Goal: Contribute content: Contribute content

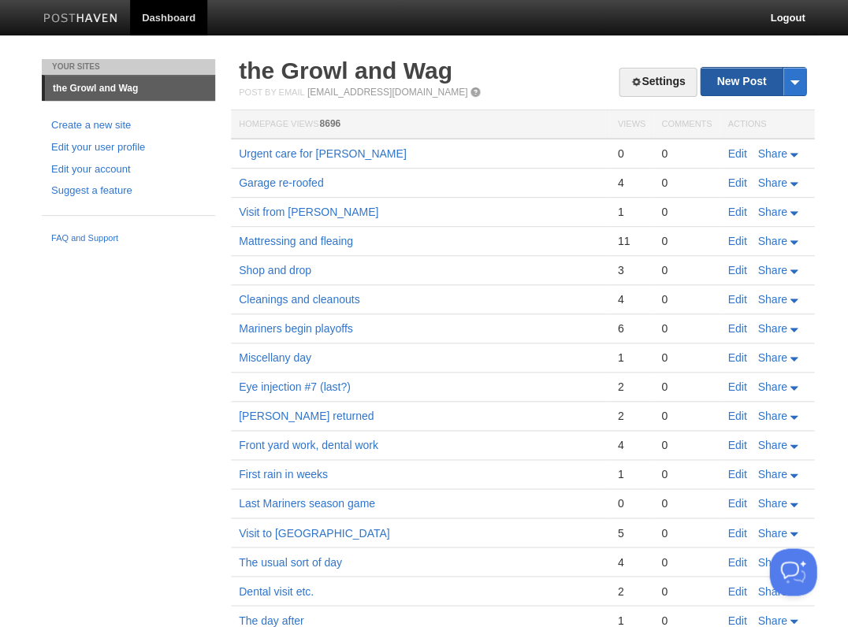
click at [735, 77] on link "New Post" at bounding box center [753, 82] width 105 height 28
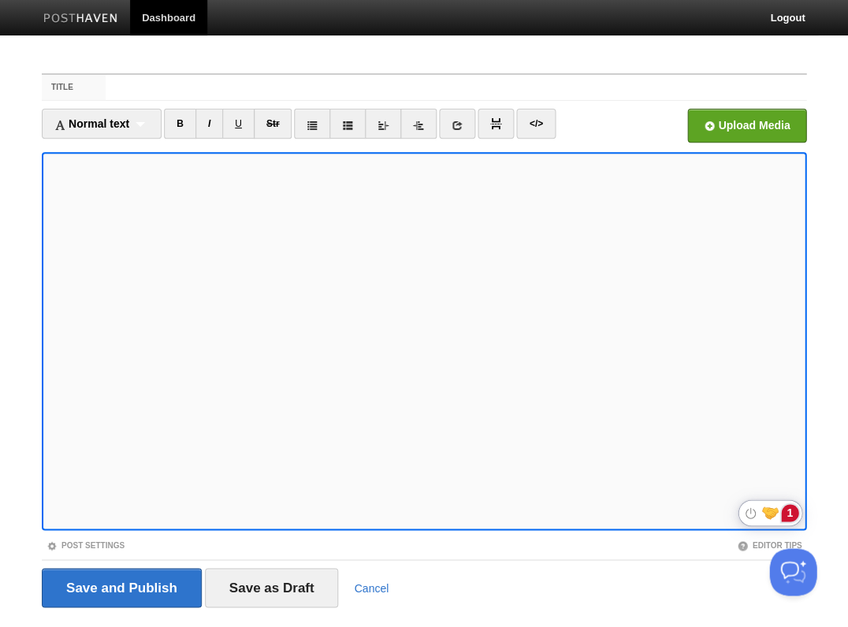
click at [788, 516] on div "1" at bounding box center [789, 512] width 17 height 17
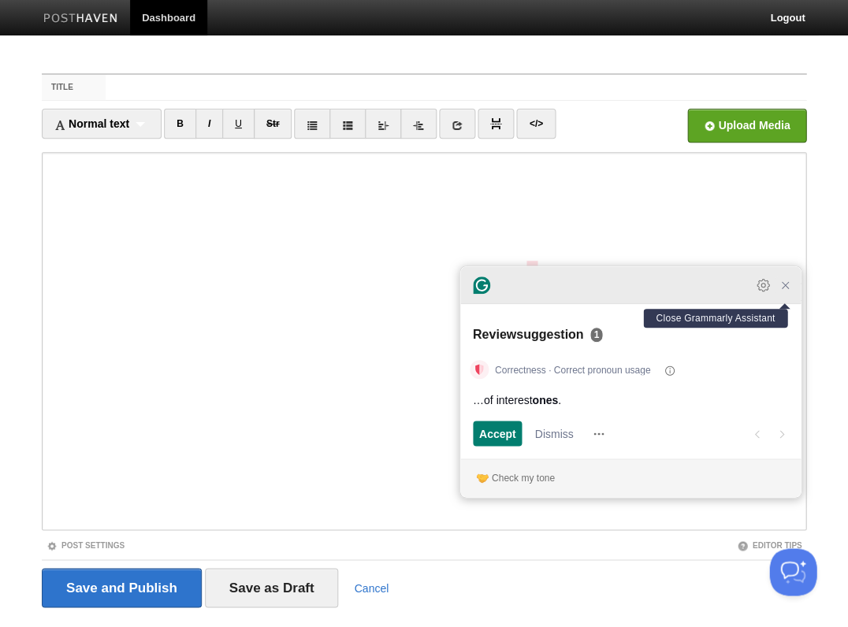
click at [785, 292] on icon "Close Grammarly Assistant" at bounding box center [785, 285] width 13 height 13
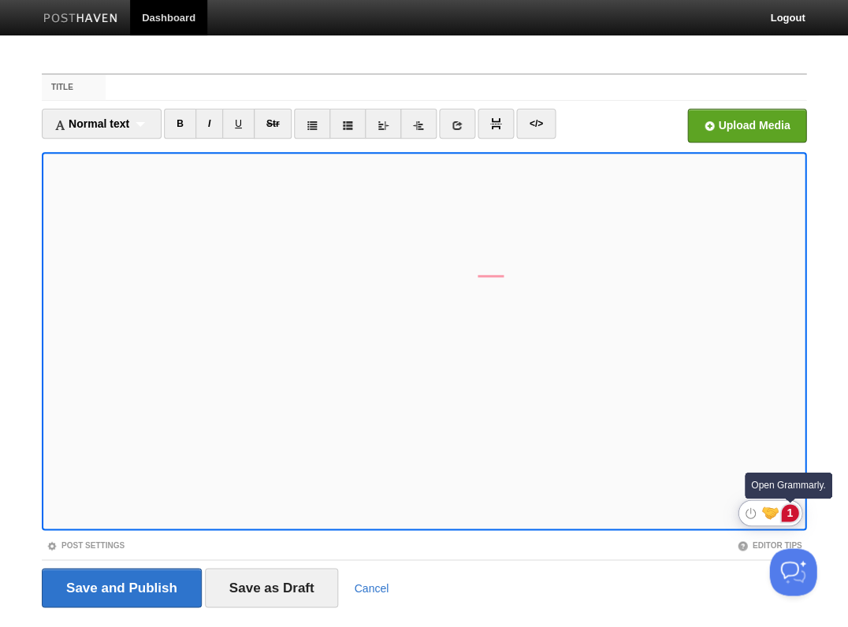
click at [787, 512] on div "1" at bounding box center [789, 512] width 17 height 17
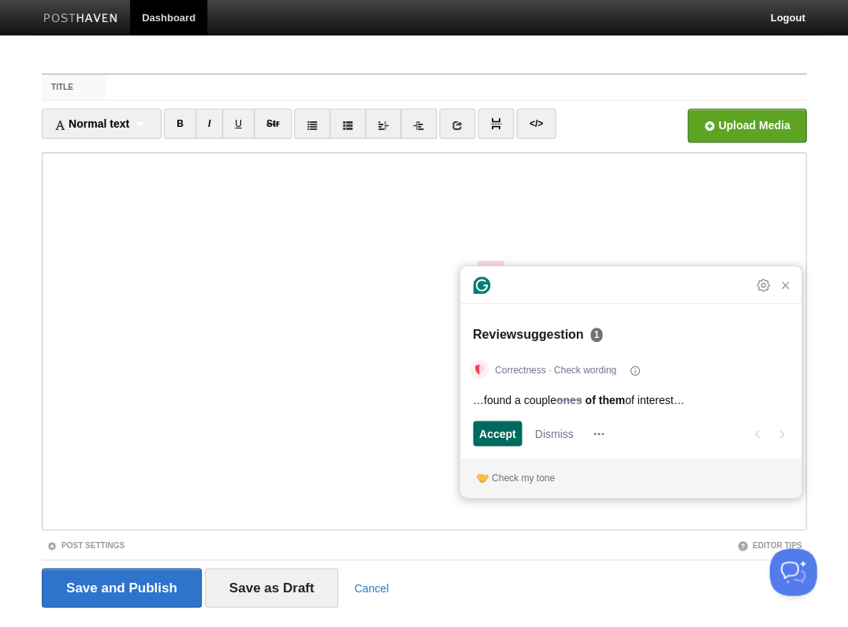
click at [497, 430] on span "Accept" at bounding box center [497, 434] width 37 height 17
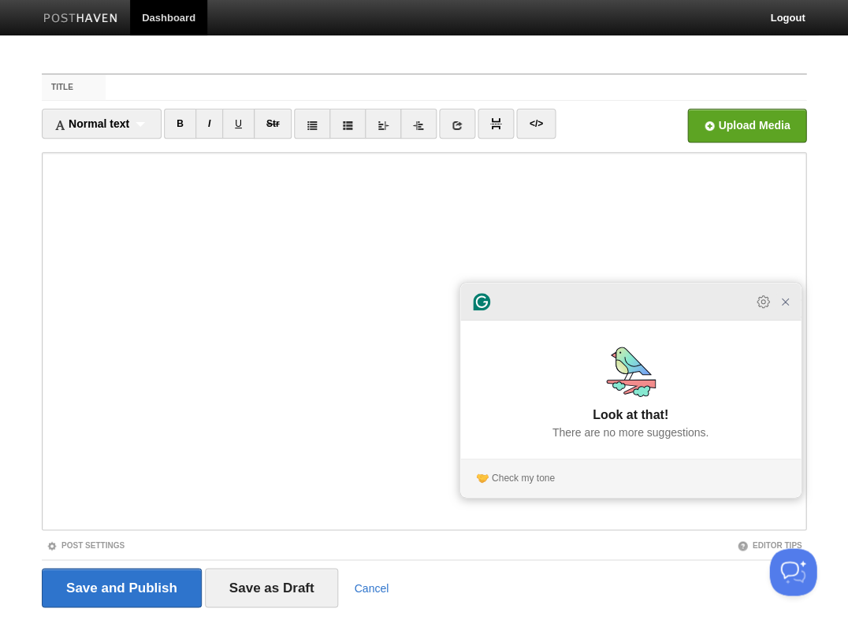
click at [784, 307] on icon "Close Grammarly Assistant" at bounding box center [785, 301] width 13 height 13
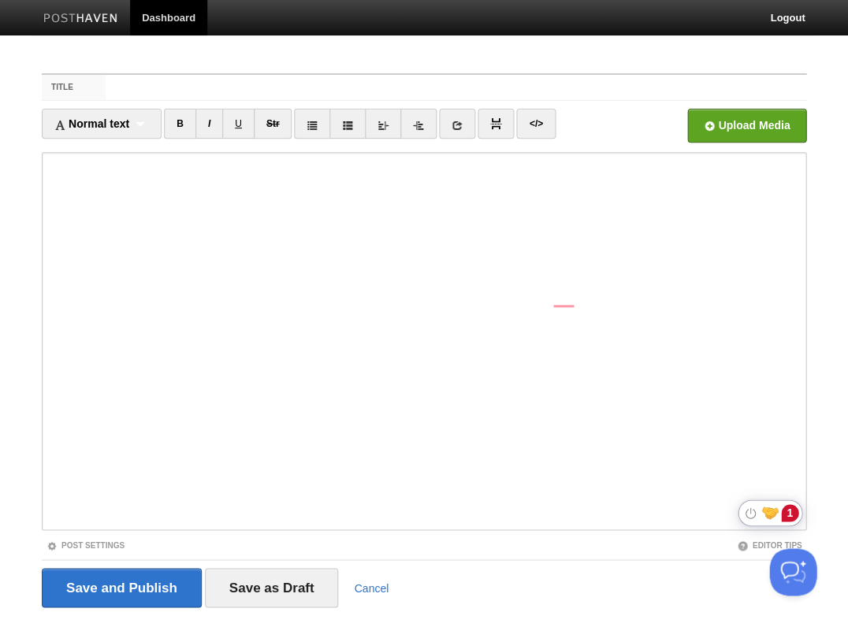
click at [792, 513] on div "1" at bounding box center [789, 512] width 17 height 17
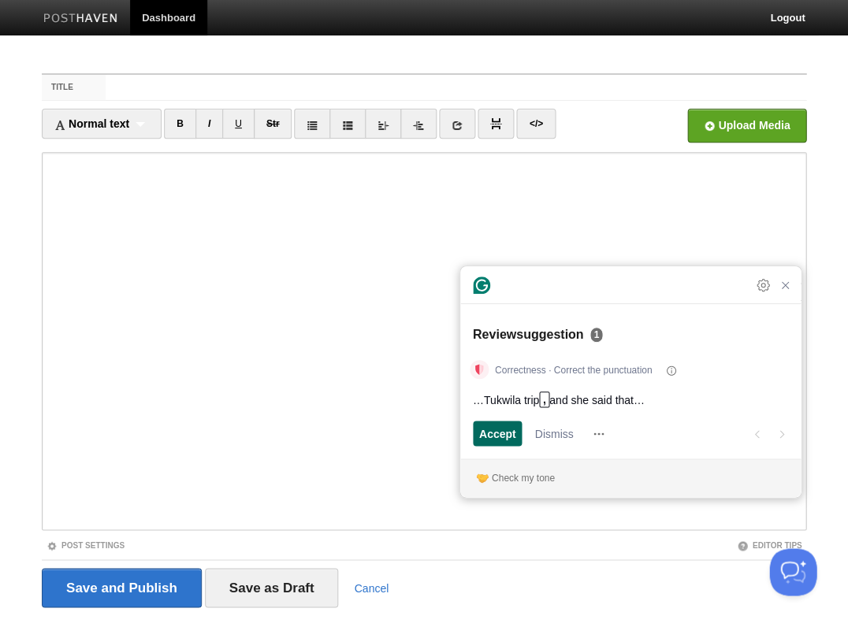
click at [507, 432] on span "Accept" at bounding box center [497, 434] width 37 height 17
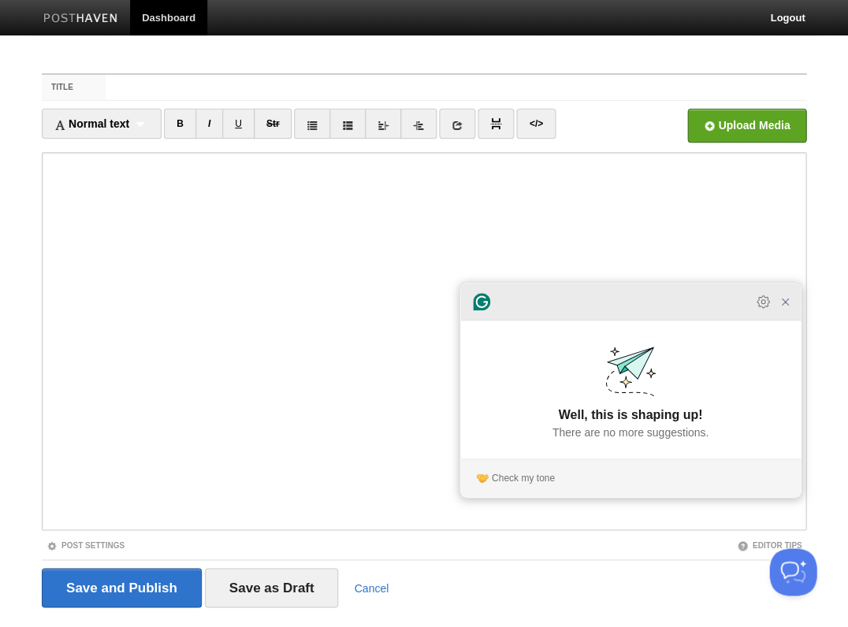
click at [789, 308] on icon "Close Grammarly Assistant" at bounding box center [785, 301] width 13 height 13
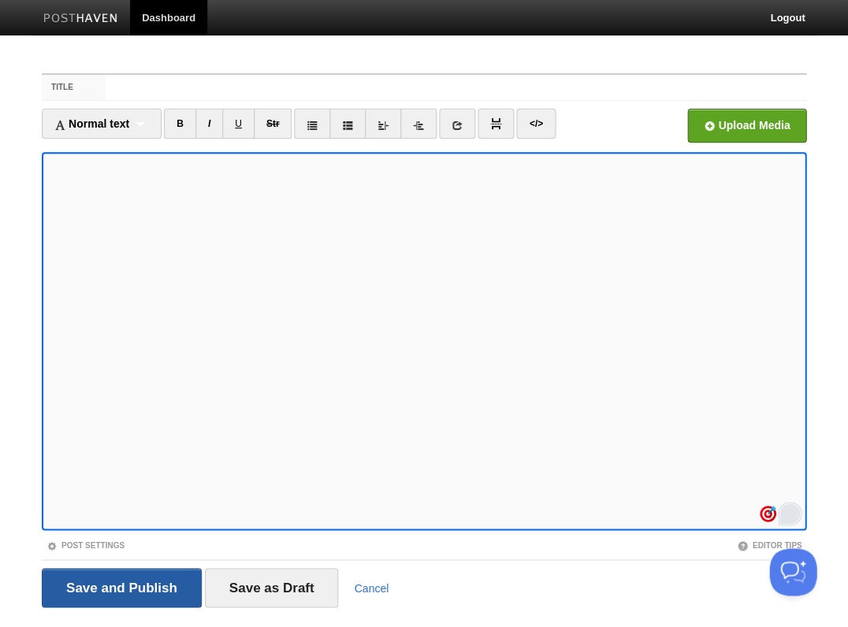
click at [120, 586] on input "Save and Publish" at bounding box center [122, 587] width 160 height 39
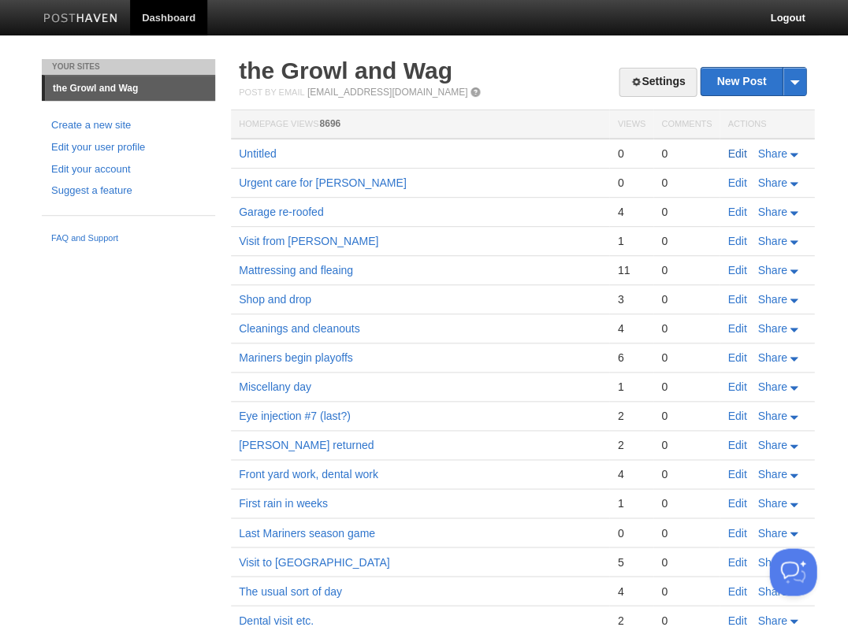
click at [737, 151] on link "Edit" at bounding box center [736, 153] width 19 height 13
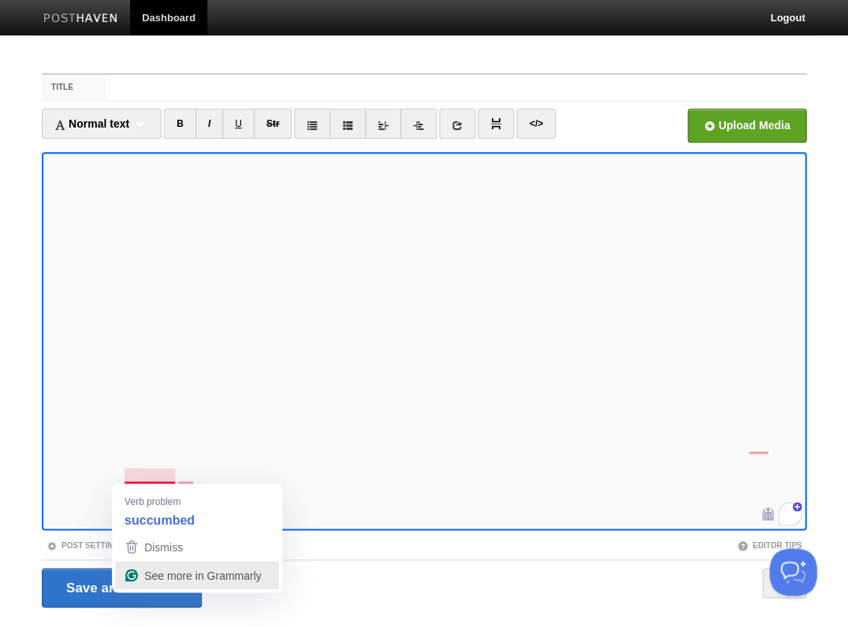
click at [205, 566] on div "See more in Grammarly" at bounding box center [201, 575] width 121 height 24
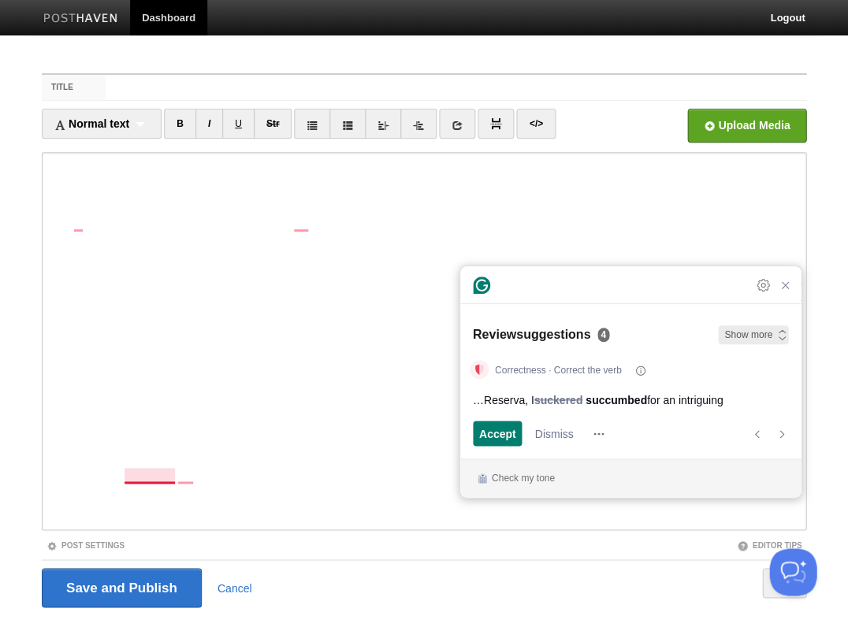
click at [750, 333] on span "Show more" at bounding box center [748, 335] width 48 height 14
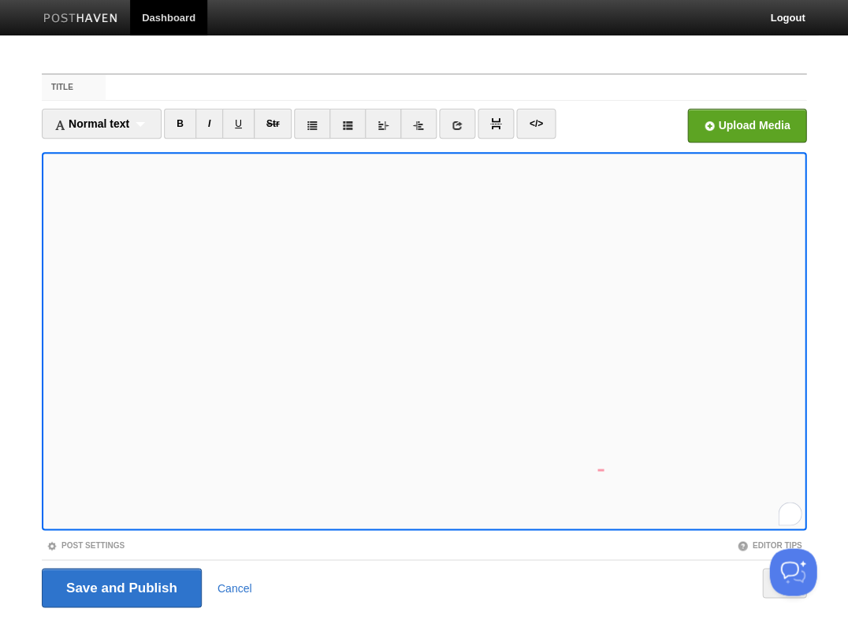
scroll to position [38, 0]
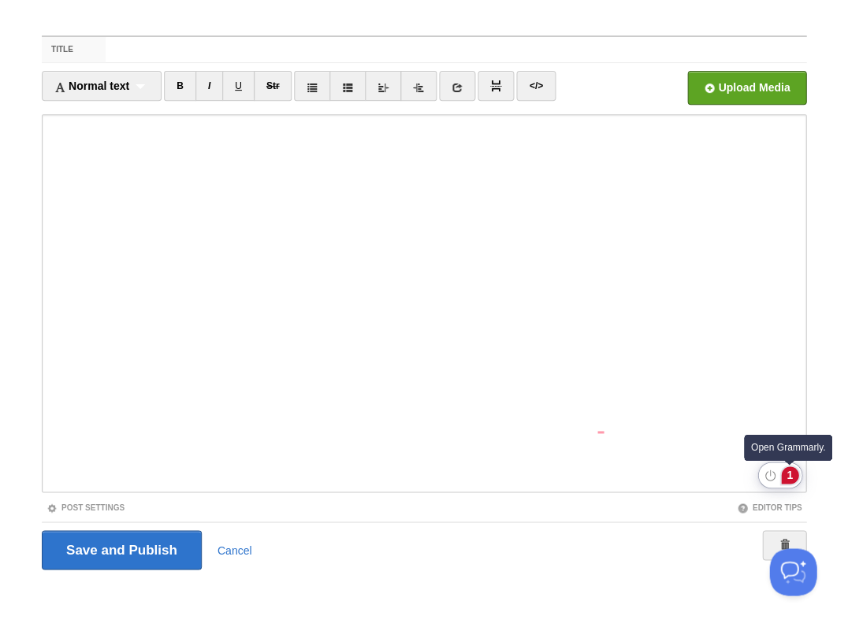
click at [785, 472] on div "1" at bounding box center [789, 474] width 17 height 17
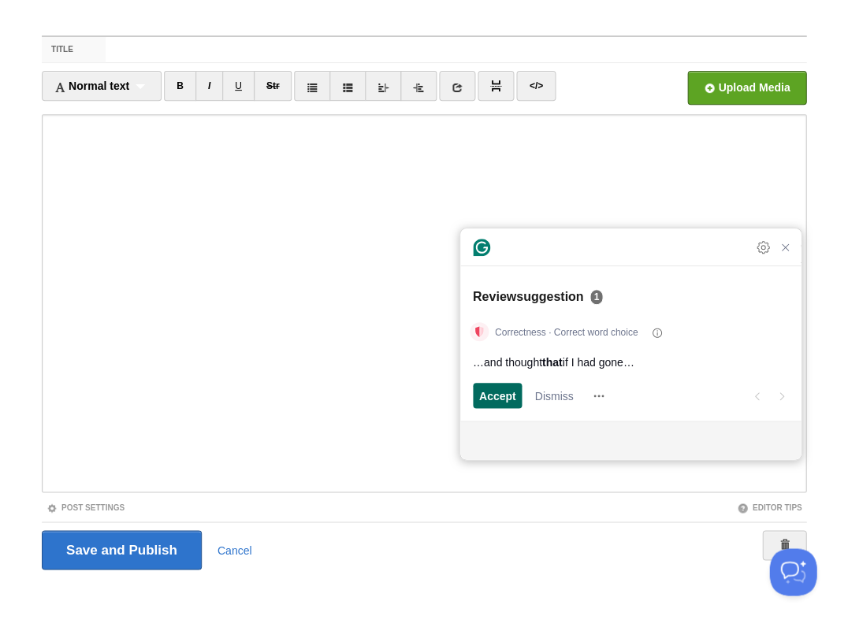
click at [511, 388] on span "Accept" at bounding box center [497, 396] width 37 height 17
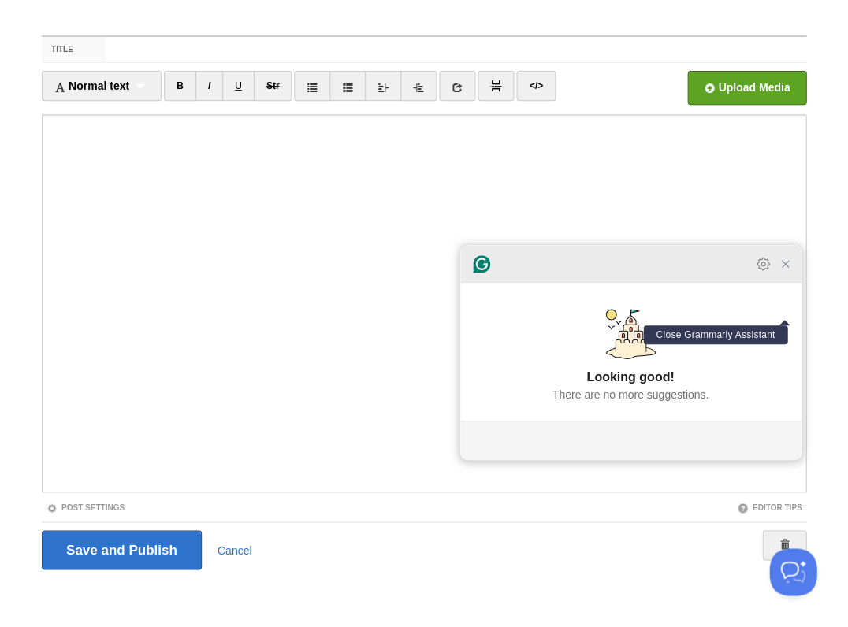
click at [786, 270] on icon "Close Grammarly Assistant" at bounding box center [785, 264] width 13 height 13
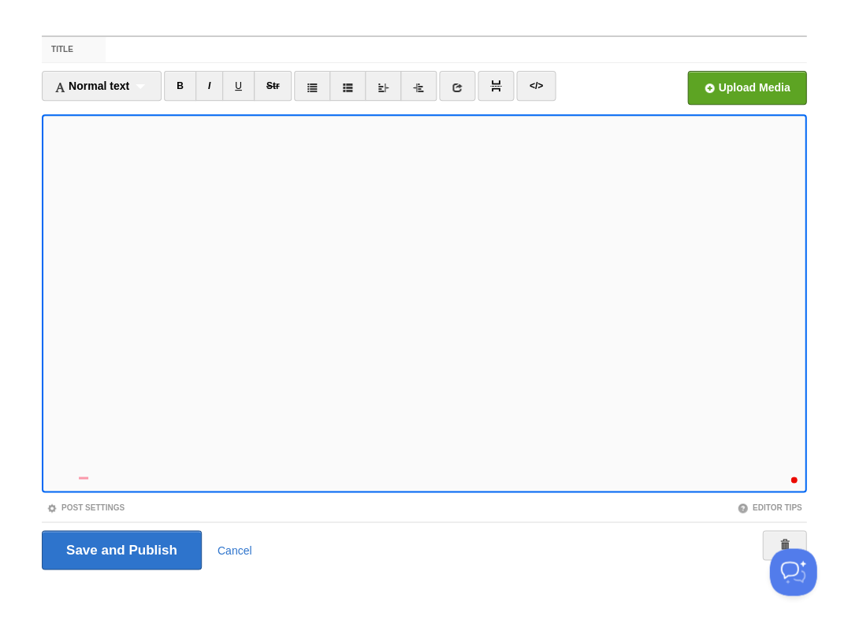
scroll to position [85, 0]
click at [120, 548] on input "Save and Publish" at bounding box center [122, 549] width 160 height 39
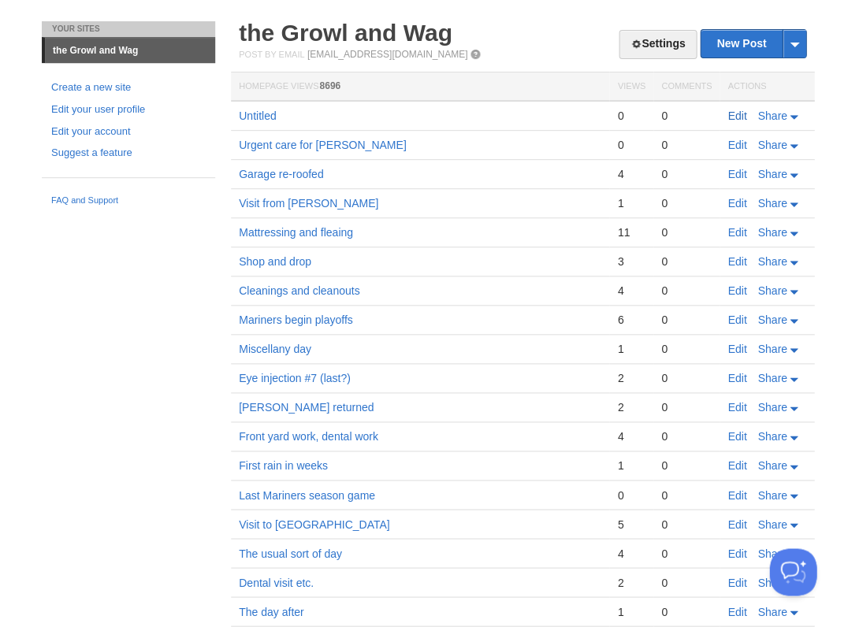
click at [732, 112] on link "Edit" at bounding box center [736, 116] width 19 height 13
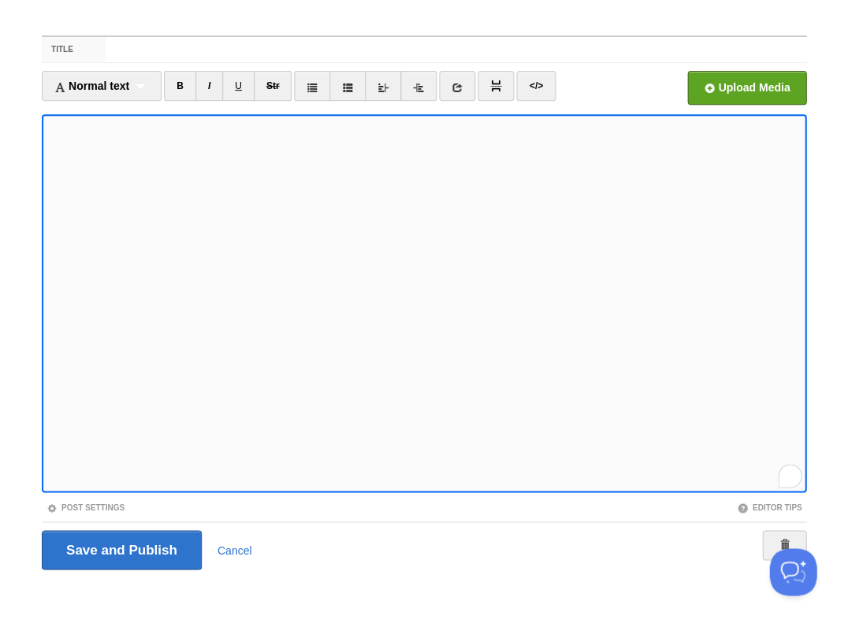
scroll to position [85, 0]
